Goal: Task Accomplishment & Management: Use online tool/utility

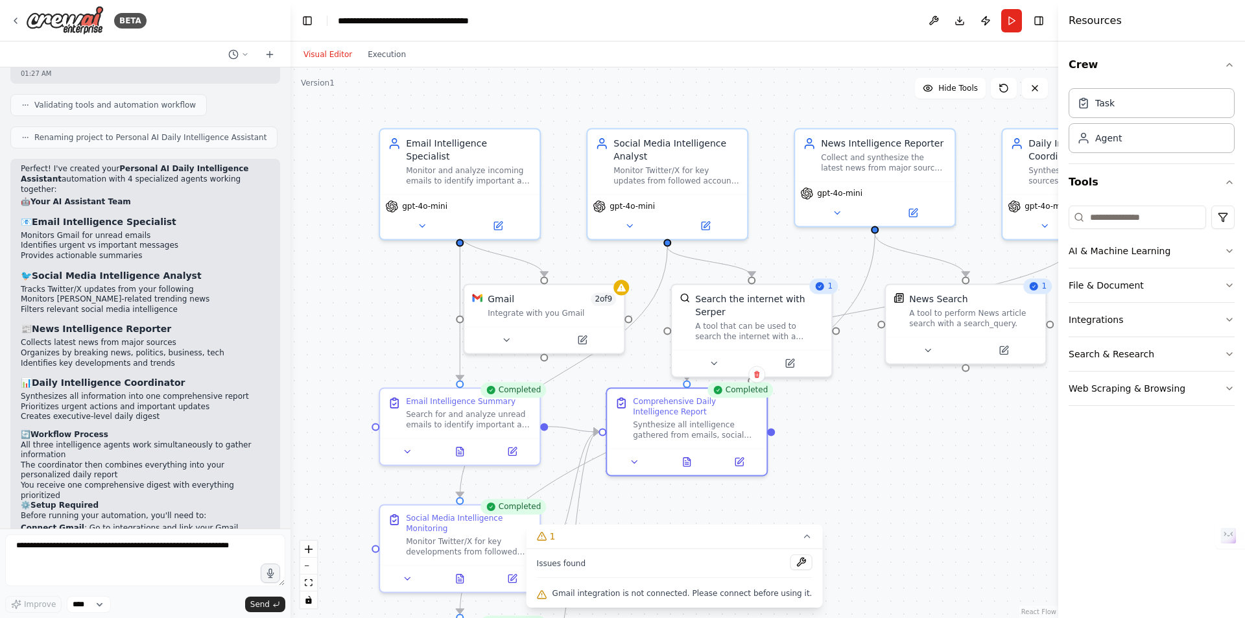
click at [392, 65] on div "Visual Editor Execution" at bounding box center [355, 54] width 118 height 26
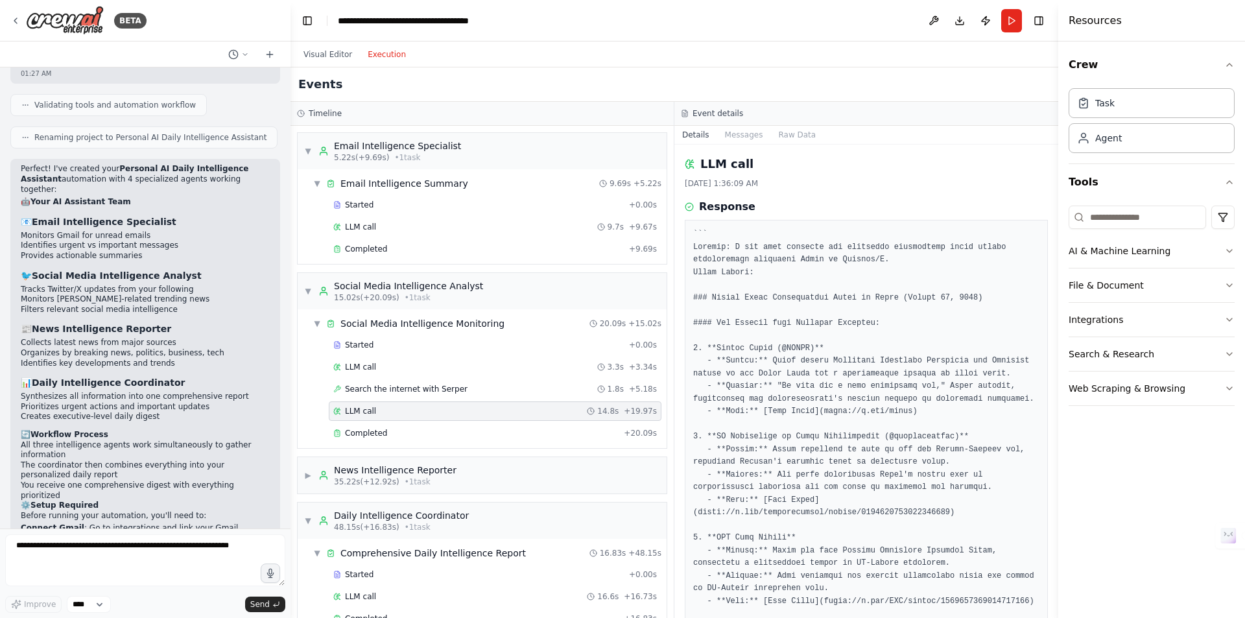
click at [388, 58] on button "Execution" at bounding box center [387, 55] width 54 height 16
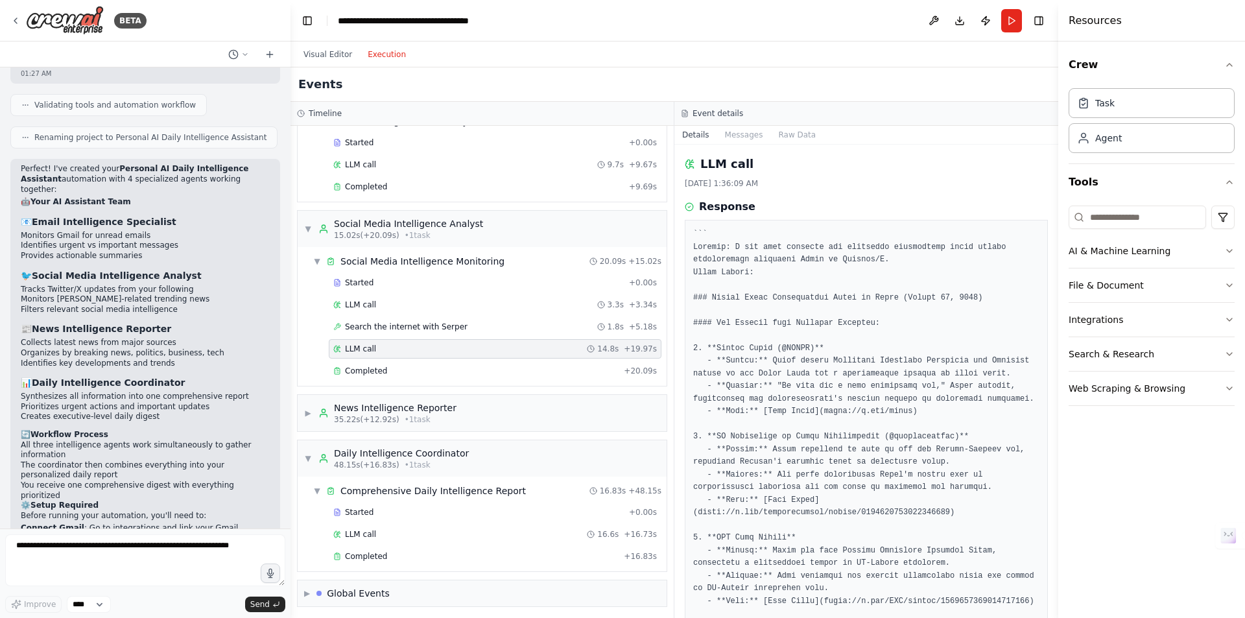
scroll to position [65, 0]
click at [432, 366] on div "Completed" at bounding box center [475, 367] width 285 height 10
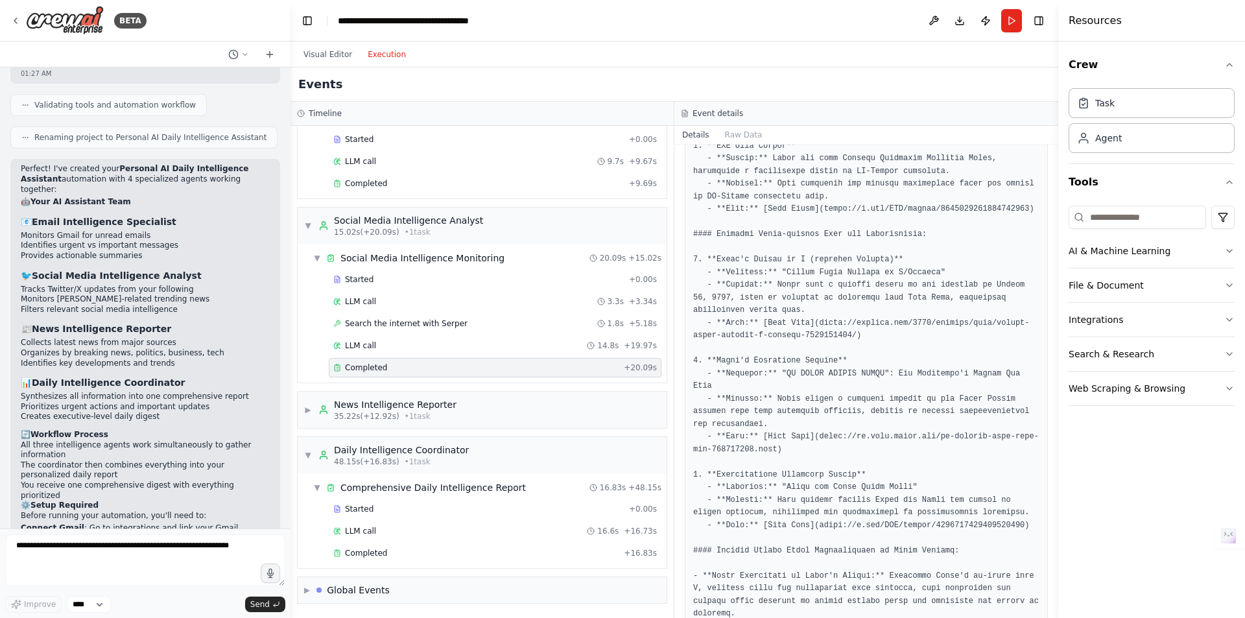
scroll to position [423, 0]
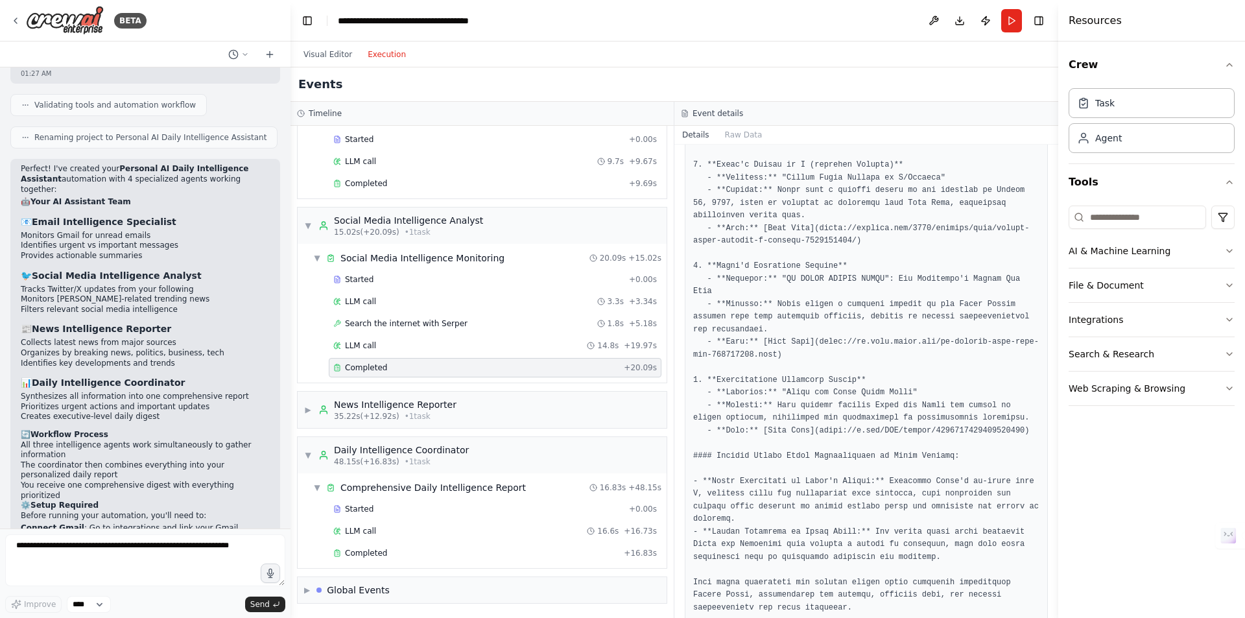
click at [320, 137] on div "Started + 0.00s LLM call 9.7s + 9.67s Completed + 9.69s" at bounding box center [487, 163] width 359 height 66
click at [333, 141] on icon at bounding box center [337, 139] width 8 height 8
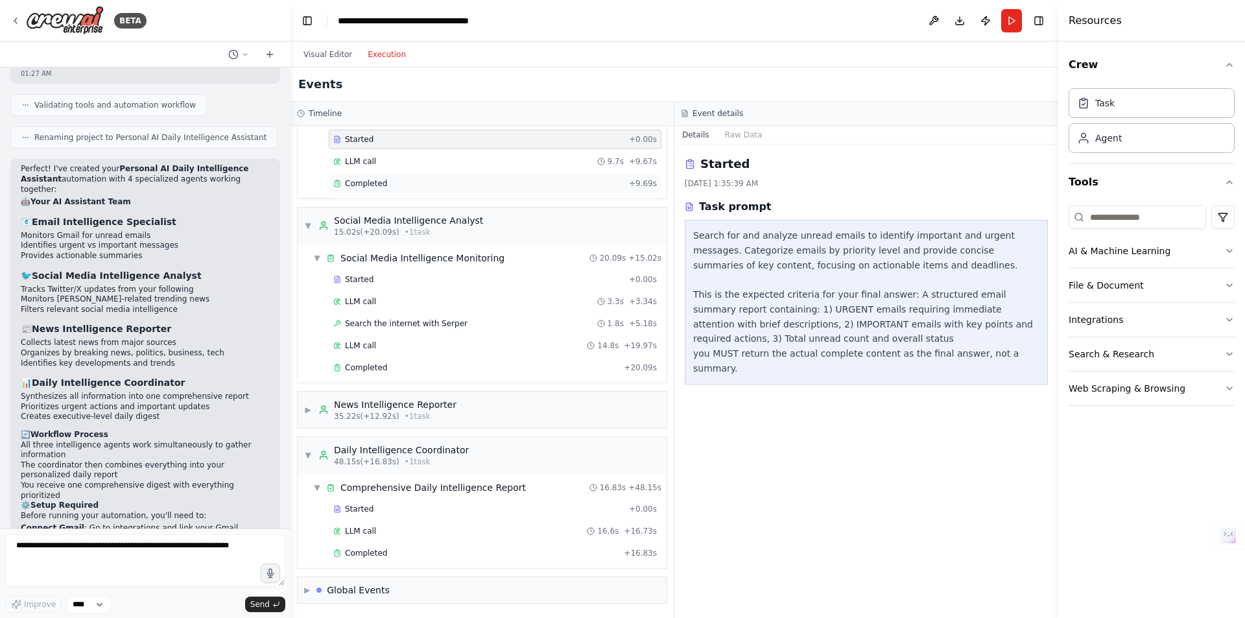
click at [382, 177] on div "Completed + 9.69s" at bounding box center [495, 183] width 333 height 19
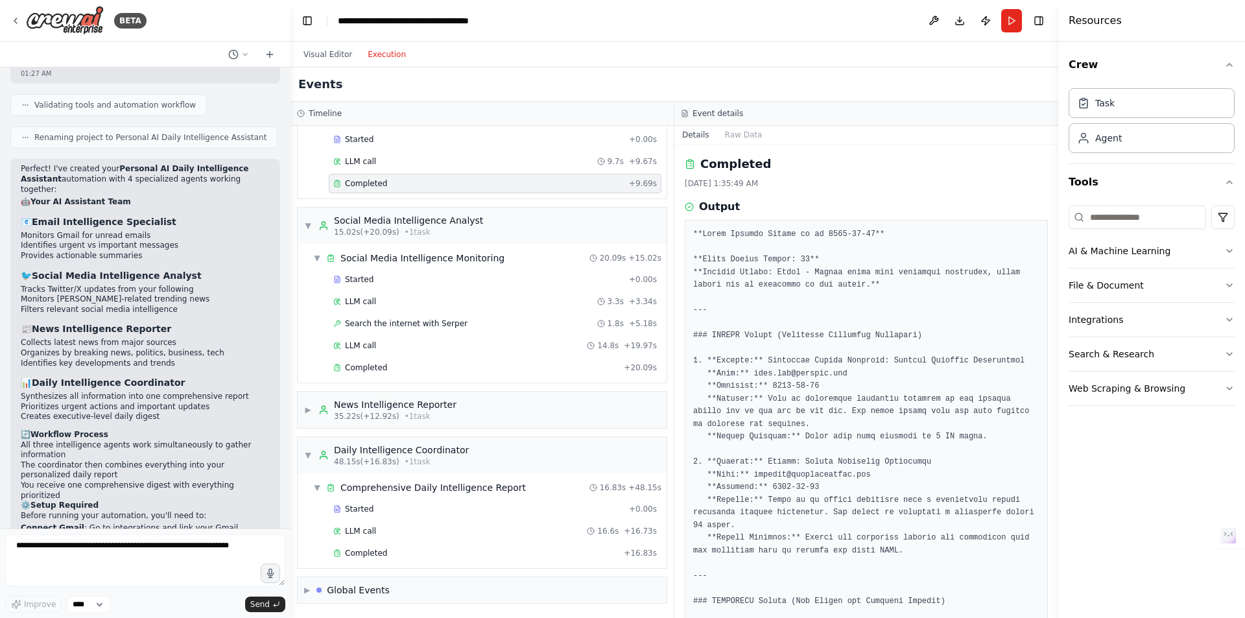
click at [527, 175] on div "Completed + 9.69s" at bounding box center [495, 183] width 333 height 19
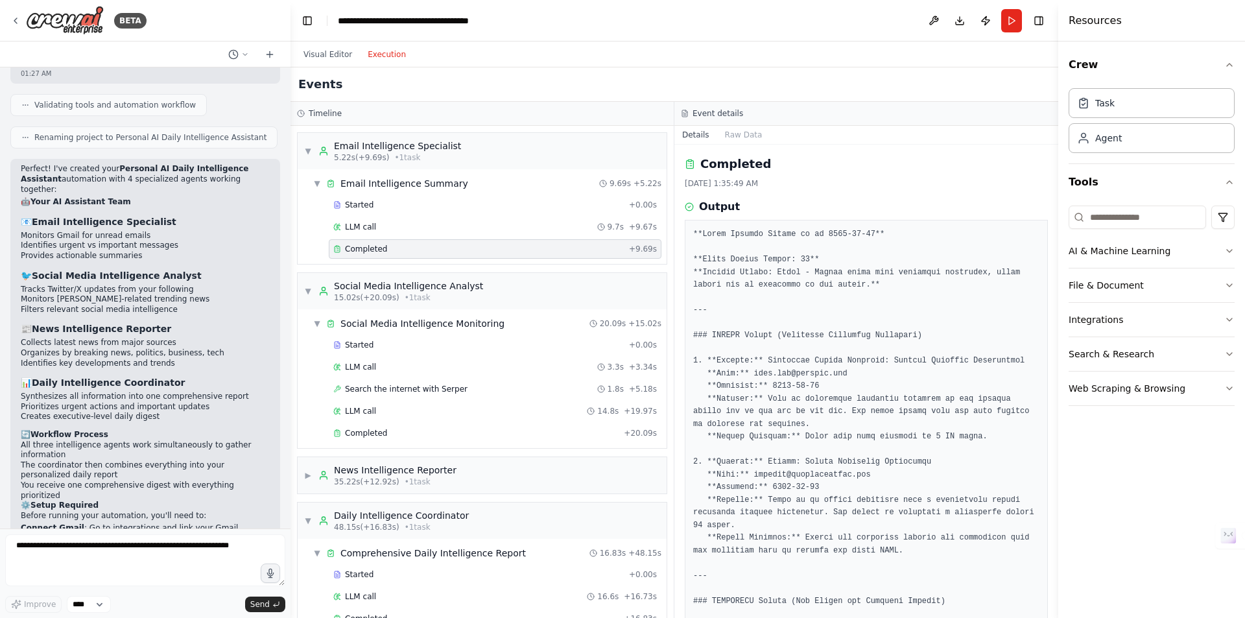
click at [323, 63] on div "Visual Editor Execution" at bounding box center [355, 54] width 118 height 26
click at [324, 58] on button "Visual Editor" at bounding box center [328, 55] width 64 height 16
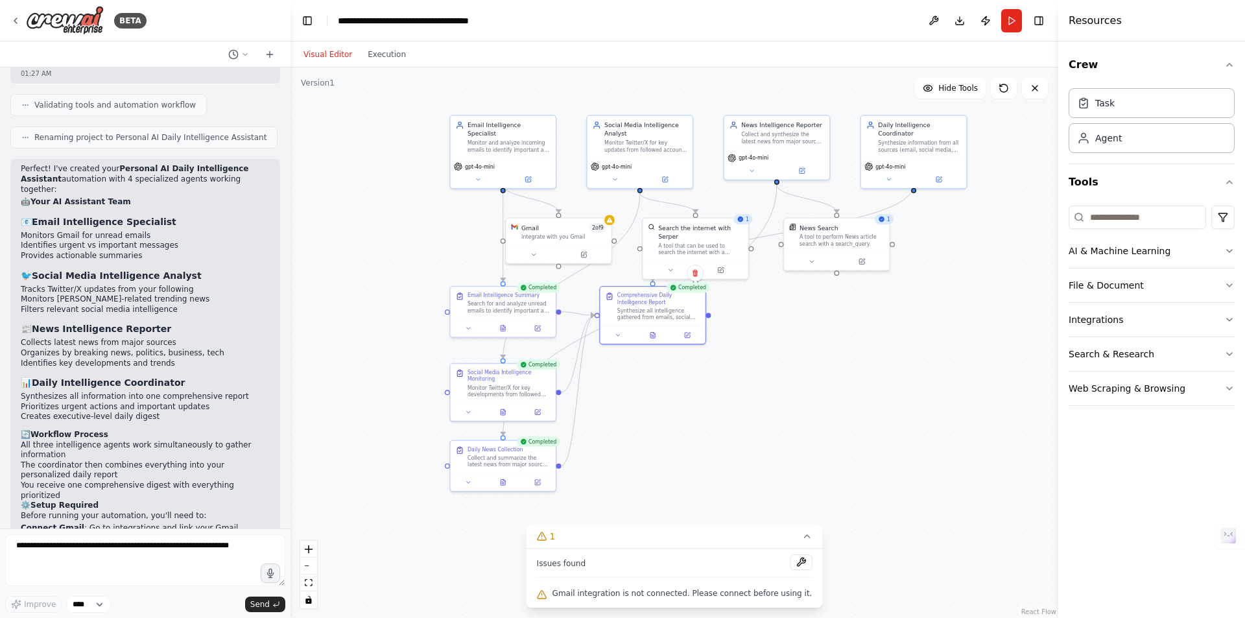
drag, startPoint x: 1004, startPoint y: 508, endPoint x: 917, endPoint y: 428, distance: 118.4
click at [918, 427] on div ".deletable-edge-delete-btn { width: 20px; height: 20px; border: 0px solid #ffff…" at bounding box center [674, 342] width 768 height 550
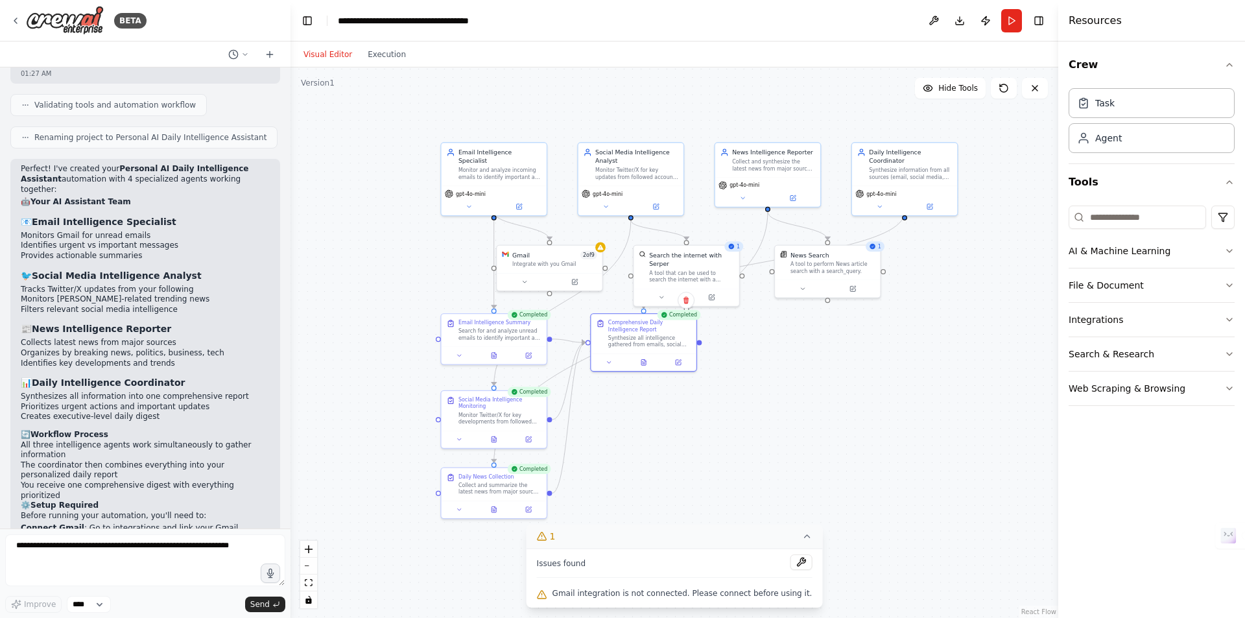
click at [786, 531] on button "1" at bounding box center [674, 536] width 296 height 24
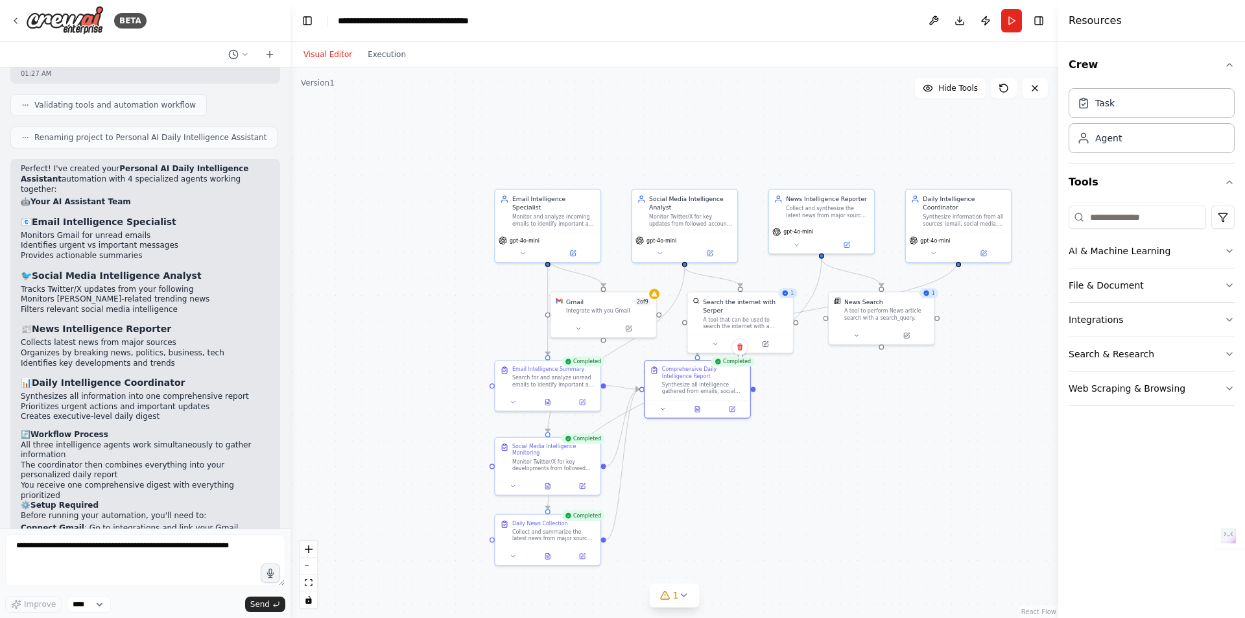
drag, startPoint x: 807, startPoint y: 486, endPoint x: 873, endPoint y: 541, distance: 86.0
click at [871, 551] on div ".deletable-edge-delete-btn { width: 20px; height: 20px; border: 0px solid #ffff…" at bounding box center [674, 342] width 768 height 550
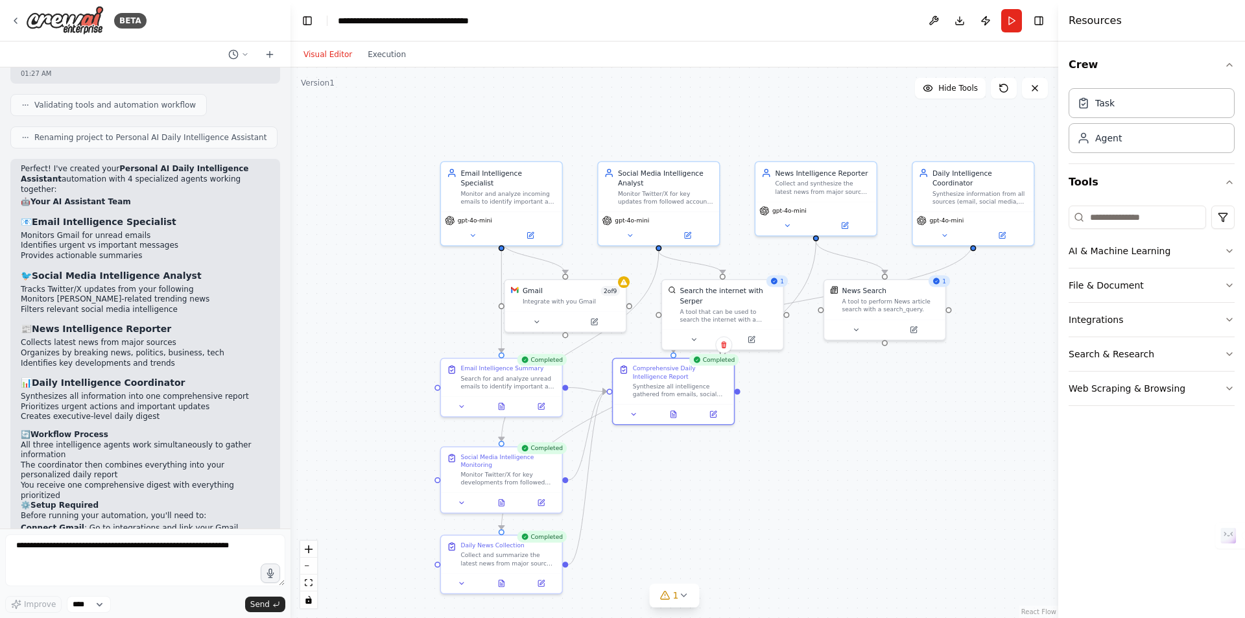
drag, startPoint x: 843, startPoint y: 486, endPoint x: 819, endPoint y: 460, distance: 35.8
click at [821, 483] on div ".deletable-edge-delete-btn { width: 20px; height: 20px; border: 0px solid #ffff…" at bounding box center [674, 342] width 768 height 550
